Goal: Find specific page/section

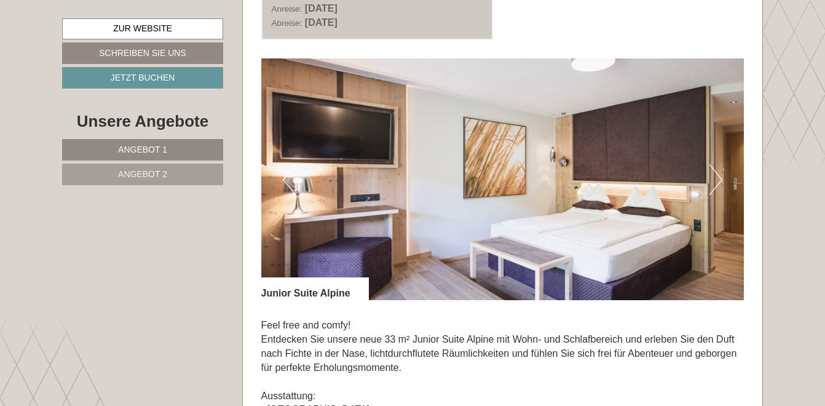
scroll to position [738, 0]
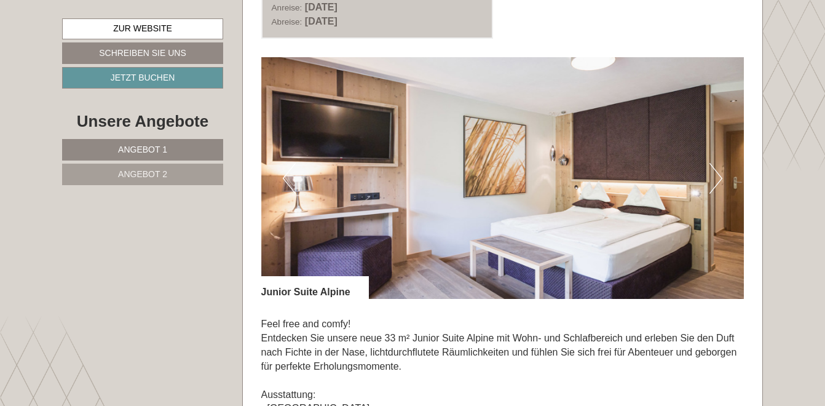
click at [711, 185] on button "Next" at bounding box center [716, 178] width 13 height 31
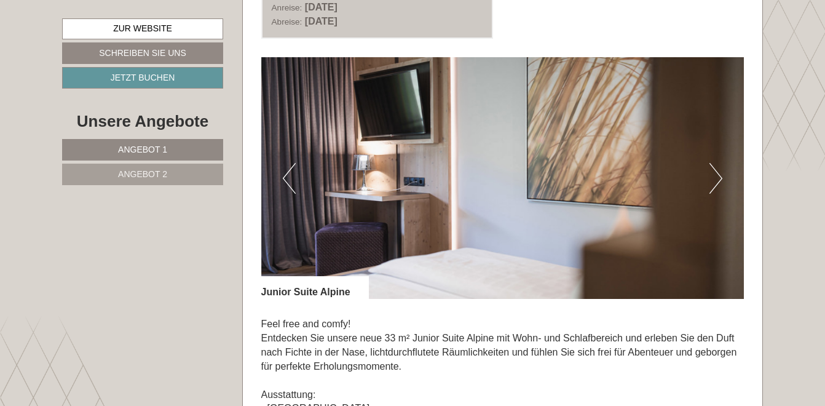
click at [711, 185] on button "Next" at bounding box center [716, 178] width 13 height 31
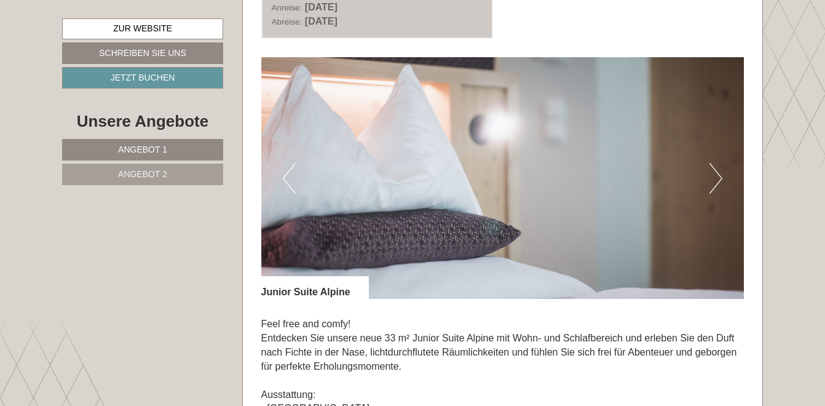
click at [711, 185] on button "Next" at bounding box center [716, 178] width 13 height 31
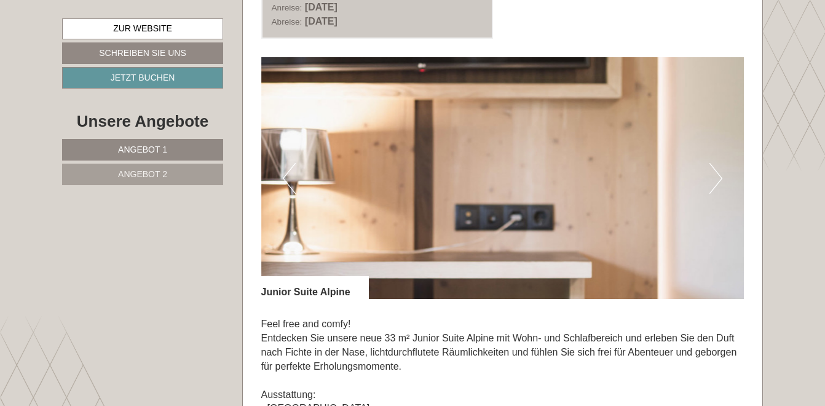
click at [711, 185] on button "Next" at bounding box center [716, 178] width 13 height 31
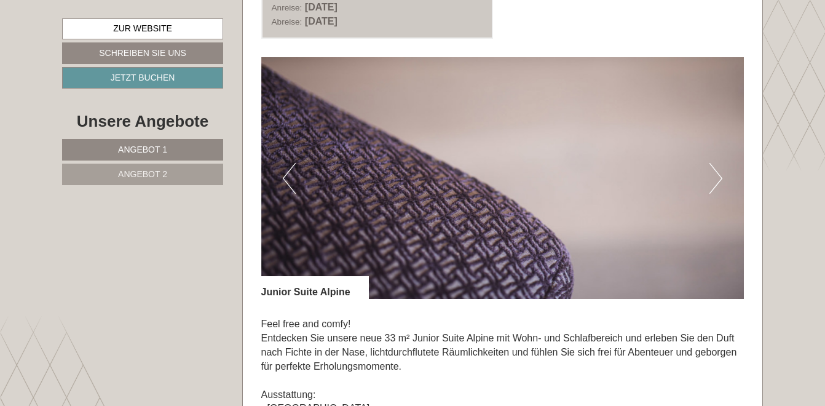
click at [711, 185] on button "Next" at bounding box center [716, 178] width 13 height 31
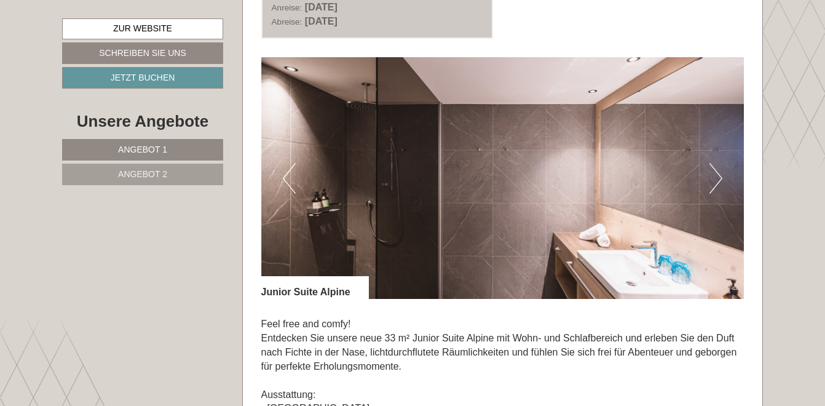
click at [711, 185] on button "Next" at bounding box center [716, 178] width 13 height 31
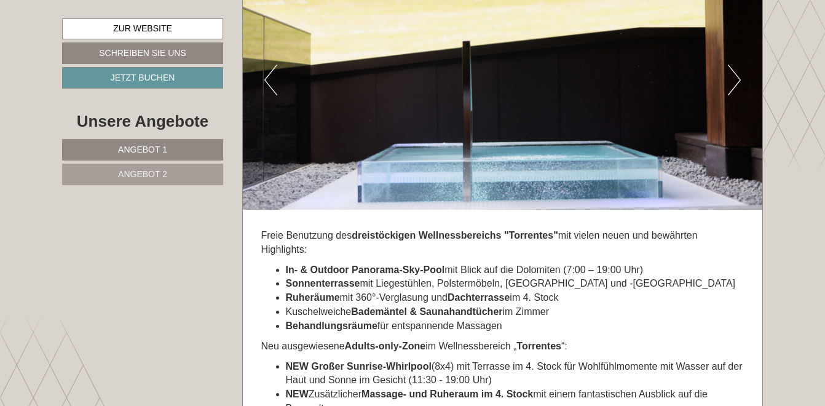
scroll to position [3320, 0]
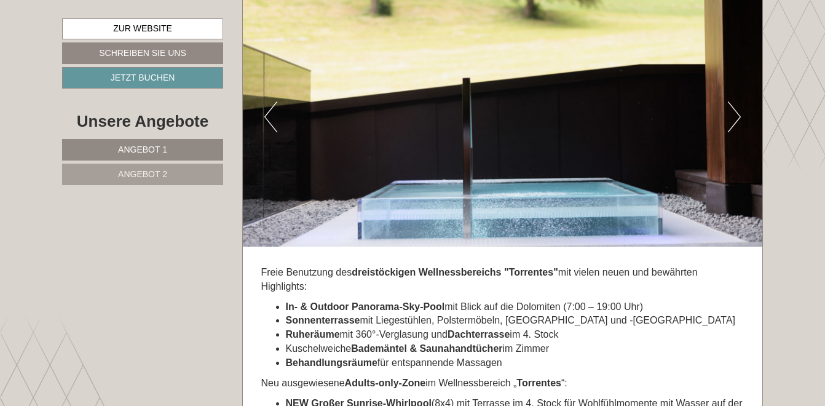
click at [730, 101] on button "Next" at bounding box center [734, 116] width 13 height 31
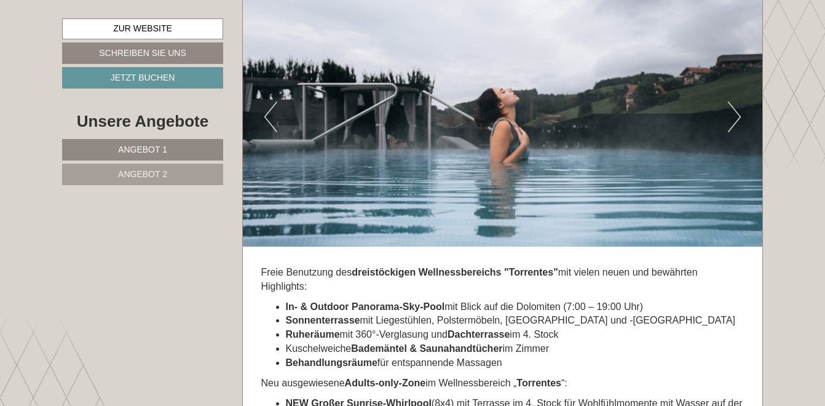
click at [730, 101] on button "Next" at bounding box center [734, 116] width 13 height 31
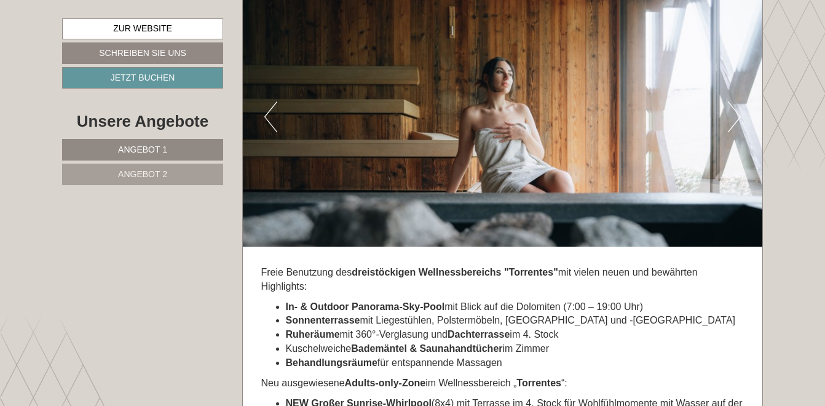
click at [730, 101] on button "Next" at bounding box center [734, 116] width 13 height 31
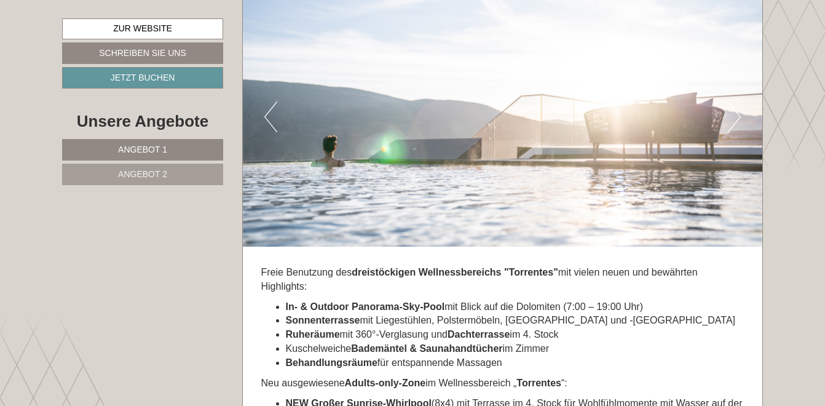
click at [730, 101] on button "Next" at bounding box center [734, 116] width 13 height 31
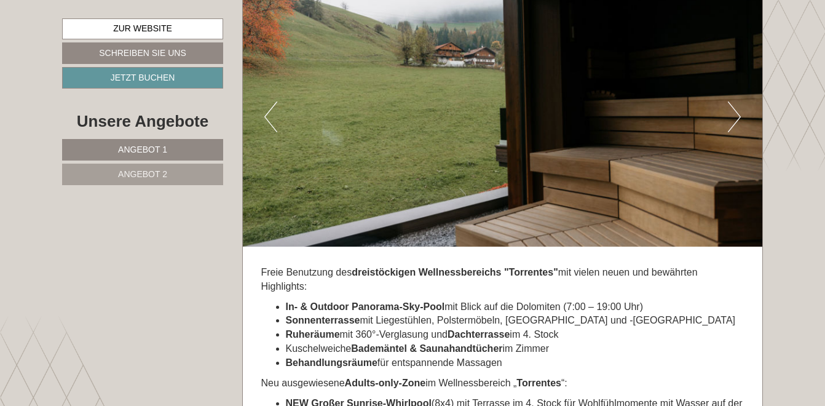
click at [730, 101] on button "Next" at bounding box center [734, 116] width 13 height 31
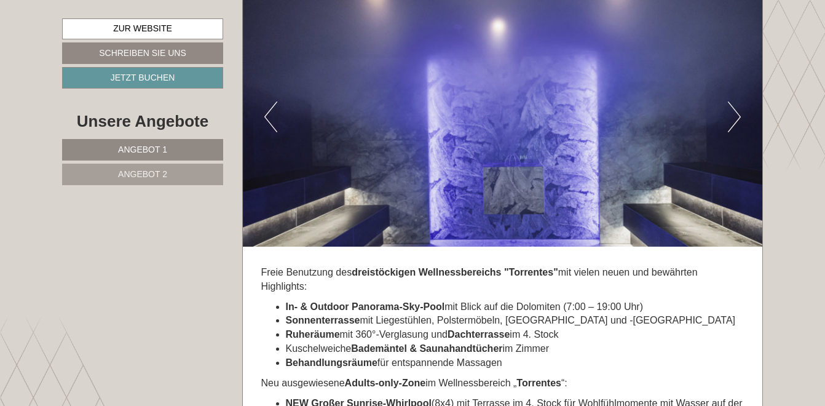
click at [730, 101] on button "Next" at bounding box center [734, 116] width 13 height 31
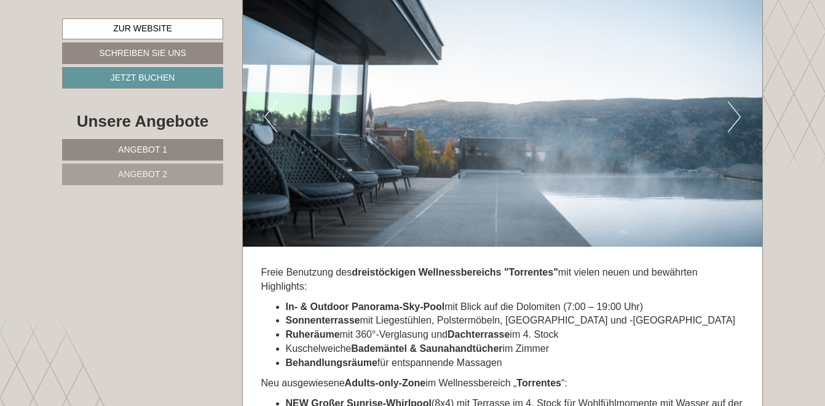
click at [730, 101] on button "Next" at bounding box center [734, 116] width 13 height 31
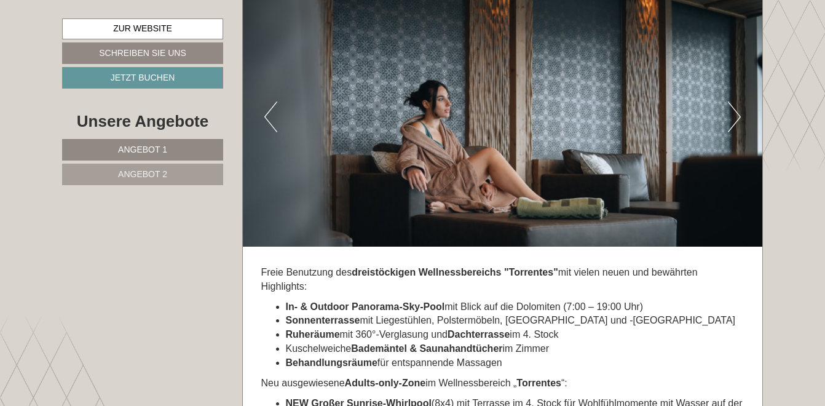
click at [730, 101] on button "Next" at bounding box center [734, 116] width 13 height 31
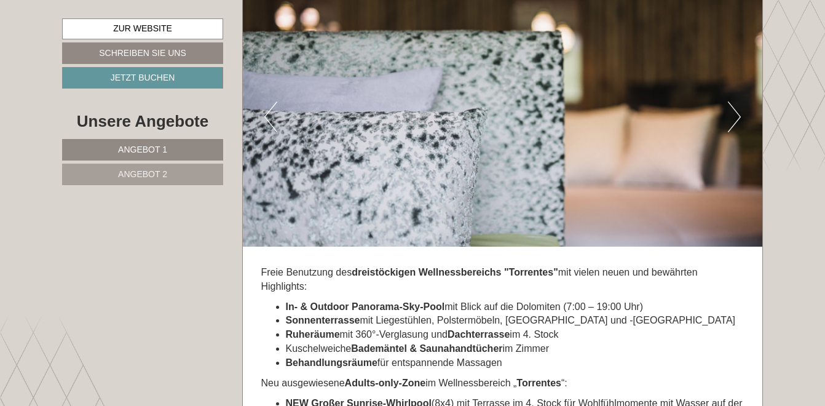
click at [730, 101] on button "Next" at bounding box center [734, 116] width 13 height 31
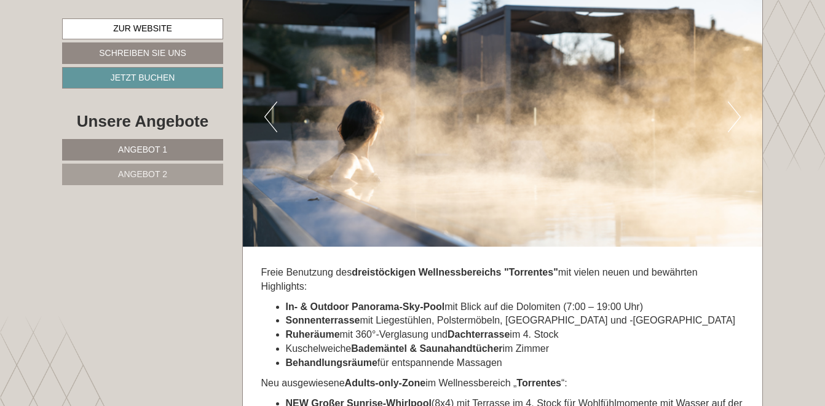
click at [730, 101] on button "Next" at bounding box center [734, 116] width 13 height 31
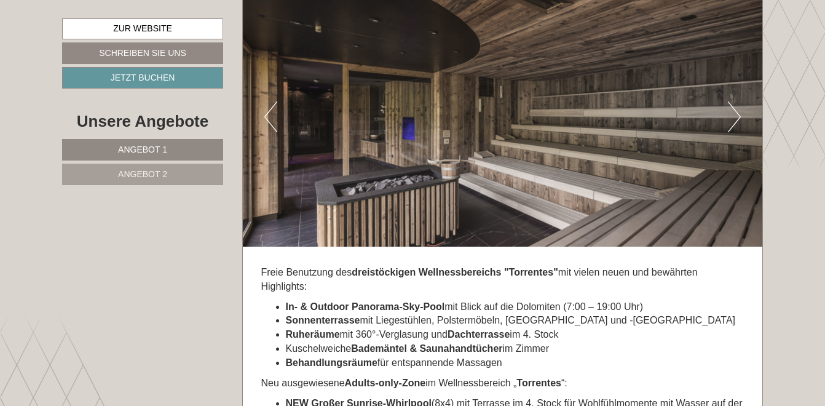
click at [730, 101] on button "Next" at bounding box center [734, 116] width 13 height 31
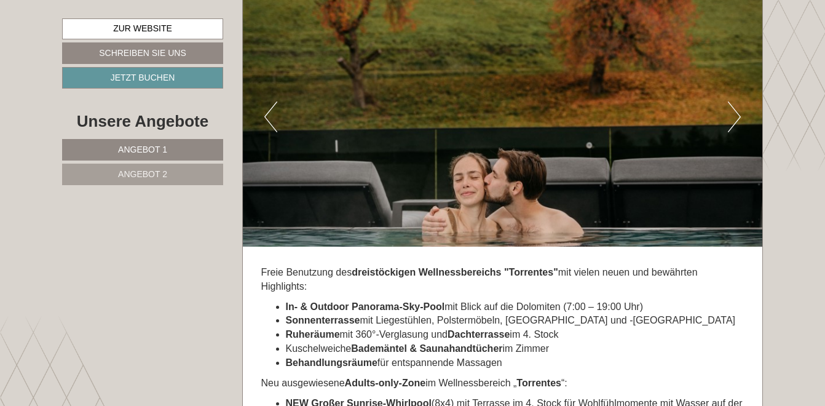
click at [730, 101] on button "Next" at bounding box center [734, 116] width 13 height 31
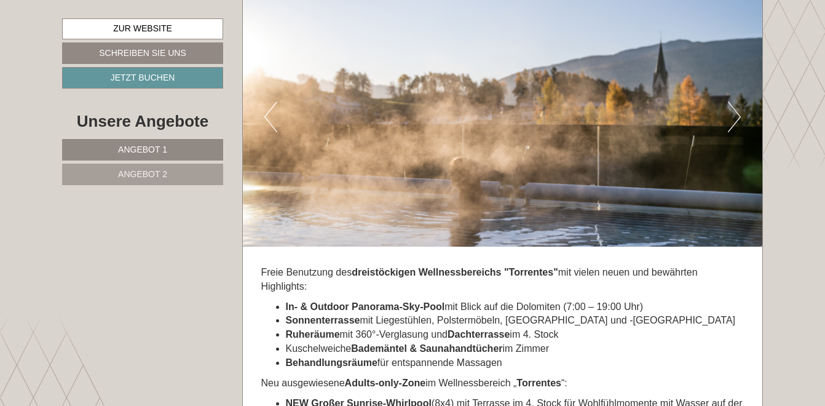
click at [730, 101] on button "Next" at bounding box center [734, 116] width 13 height 31
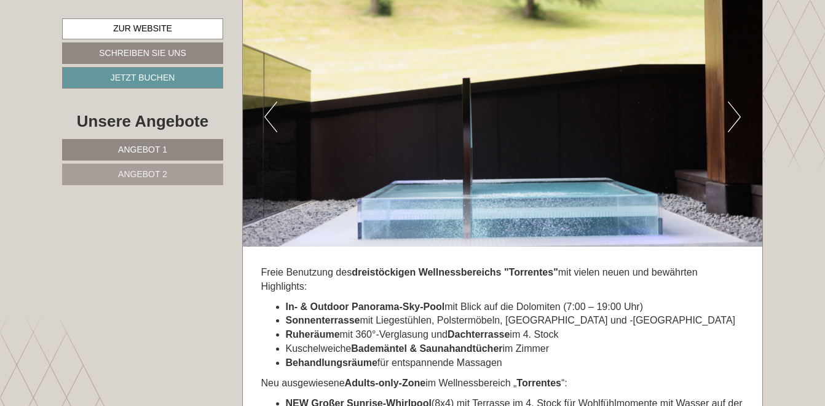
click at [730, 101] on button "Next" at bounding box center [734, 116] width 13 height 31
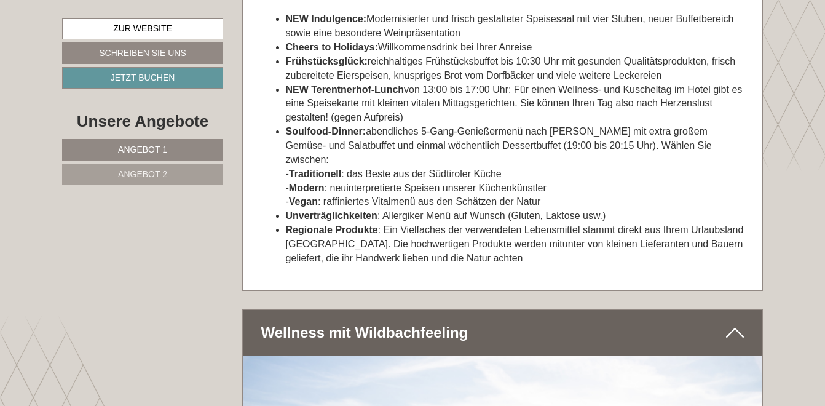
scroll to position [2521, 0]
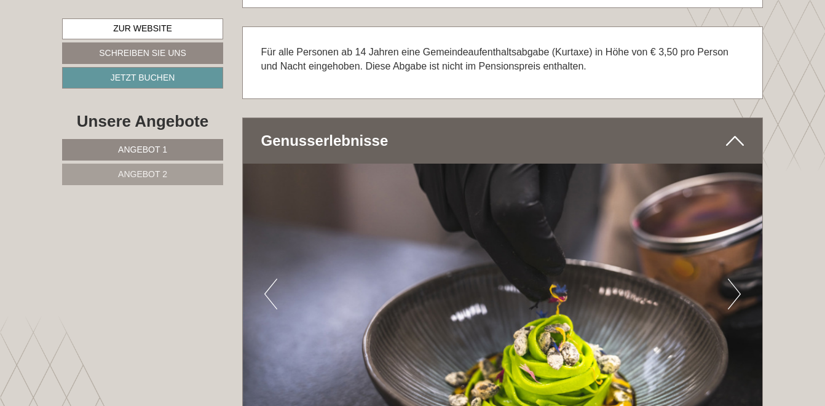
click at [148, 149] on span "Angebot 1" at bounding box center [142, 149] width 49 height 10
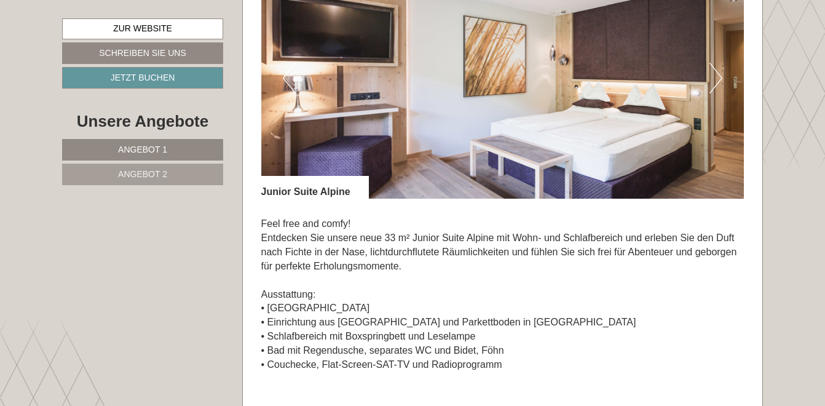
scroll to position [724, 0]
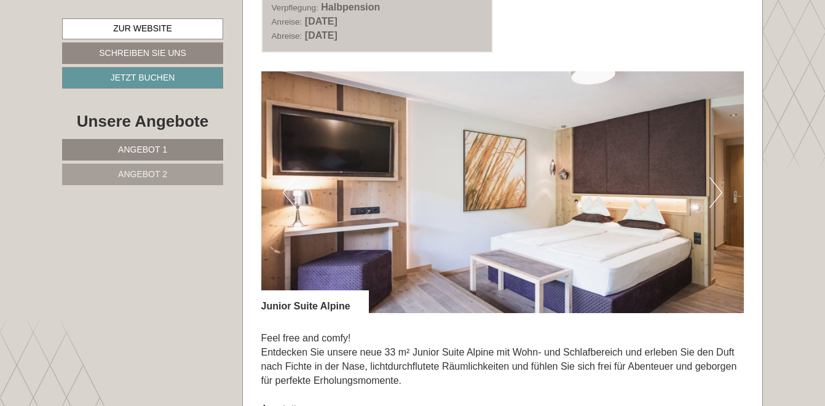
click at [712, 193] on button "Next" at bounding box center [716, 192] width 13 height 31
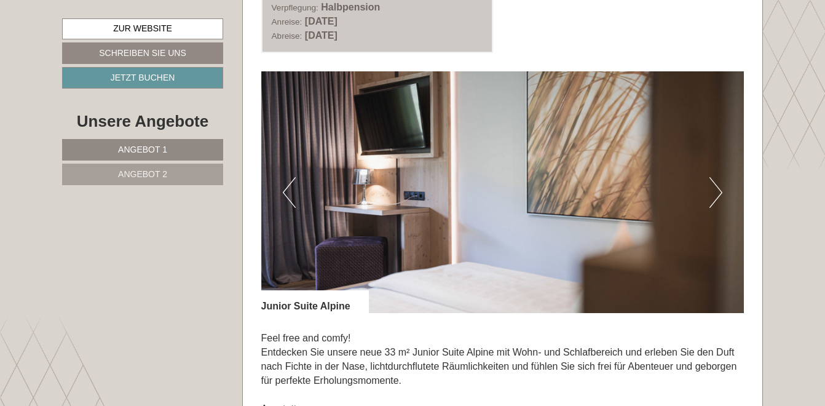
click at [712, 193] on button "Next" at bounding box center [716, 192] width 13 height 31
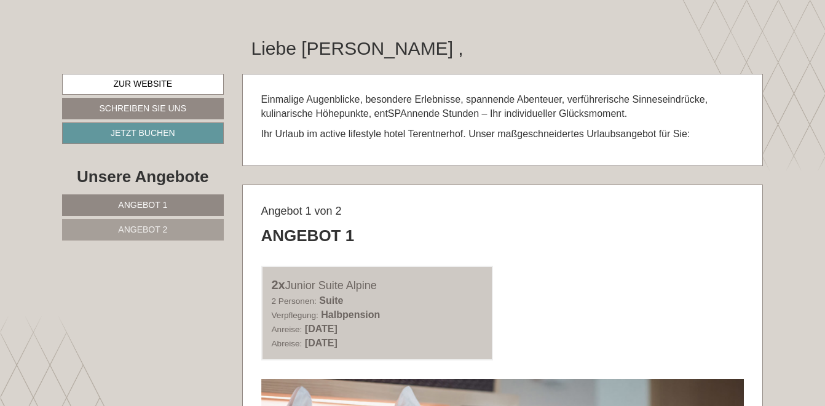
scroll to position [47, 0]
